Goal: Task Accomplishment & Management: Complete application form

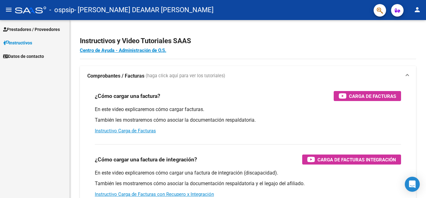
click at [58, 27] on span "Prestadores / Proveedores" at bounding box center [31, 29] width 57 height 7
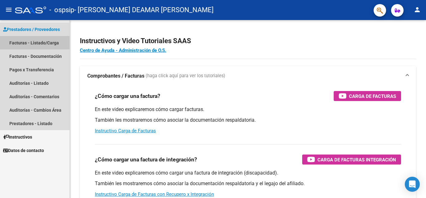
click at [49, 42] on link "Facturas - Listado/Carga" at bounding box center [35, 42] width 70 height 13
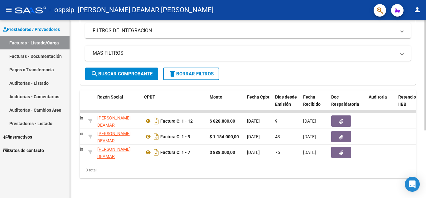
scroll to position [0, 159]
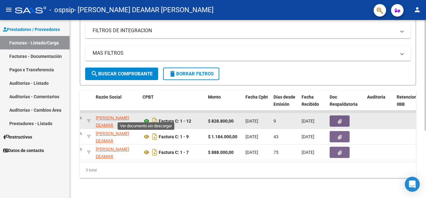
click at [144, 117] on icon at bounding box center [147, 120] width 8 height 7
click at [339, 119] on icon "button" at bounding box center [340, 121] width 4 height 5
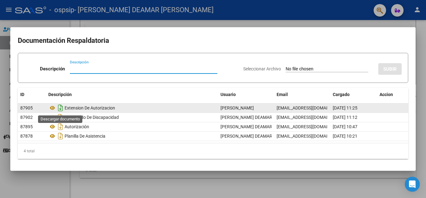
click at [61, 106] on icon "Descargar documento" at bounding box center [61, 108] width 8 height 10
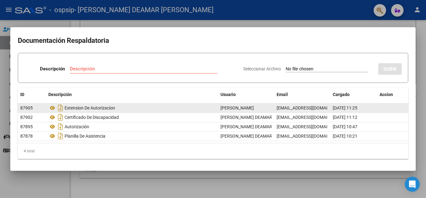
click at [56, 188] on div at bounding box center [213, 99] width 426 height 198
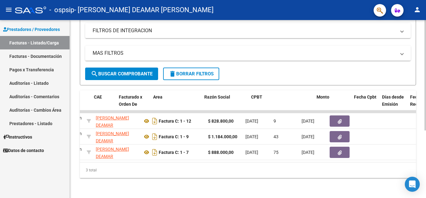
scroll to position [0, 0]
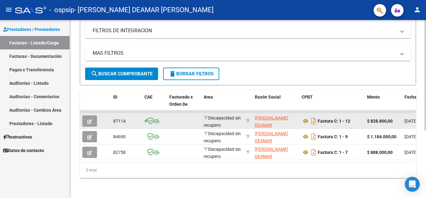
click at [90, 119] on icon "button" at bounding box center [89, 121] width 5 height 5
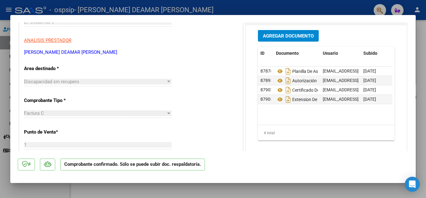
scroll to position [62, 0]
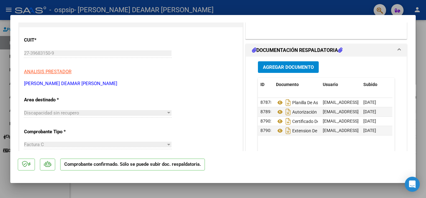
click at [289, 68] on span "Agregar Documento" at bounding box center [288, 67] width 51 height 6
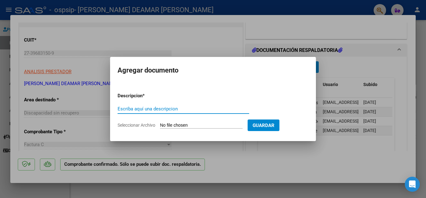
click at [190, 109] on input "Escriba aquí una descripcion" at bounding box center [184, 109] width 132 height 6
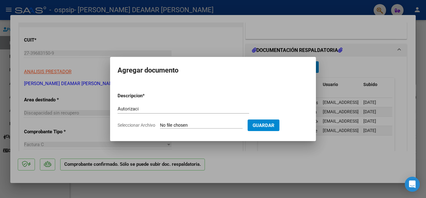
click at [117, 110] on mat-dialog-content "Descripcion * Autorizaci Escriba aquí una descripcion Seleccionar Archivo Guard…" at bounding box center [213, 107] width 206 height 51
click at [118, 108] on input "Autorizaci" at bounding box center [184, 109] width 132 height 6
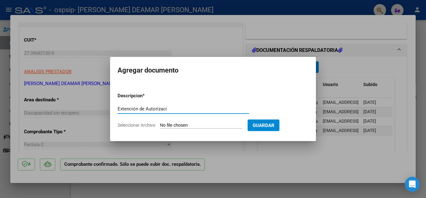
click at [172, 111] on input "Extención de Autorizaci" at bounding box center [184, 109] width 132 height 6
type input "Extención de Autorización"
click at [196, 124] on input "Seleccionar Archivo" at bounding box center [201, 125] width 83 height 6
type input "C:\fakepath\Autorizacion.pdf"
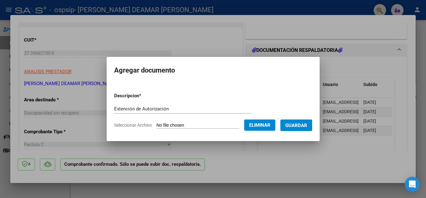
click at [292, 125] on span "Guardar" at bounding box center [297, 125] width 22 height 6
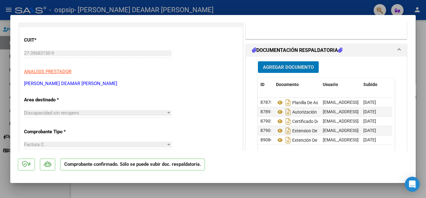
click at [425, 40] on div at bounding box center [213, 99] width 426 height 198
type input "$ 0,00"
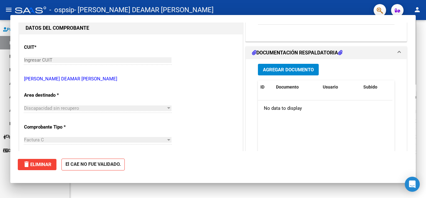
scroll to position [69, 0]
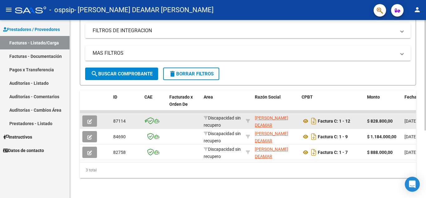
click at [92, 119] on icon "button" at bounding box center [89, 121] width 5 height 5
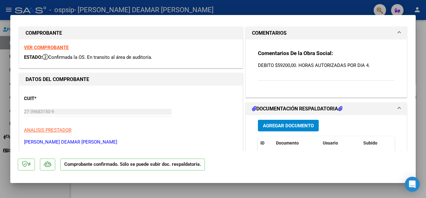
scroll to position [0, 0]
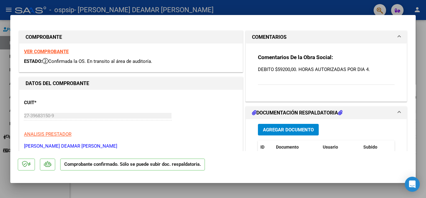
click at [426, 61] on div at bounding box center [213, 99] width 426 height 198
type input "$ 0,00"
